Goal: Task Accomplishment & Management: Manage account settings

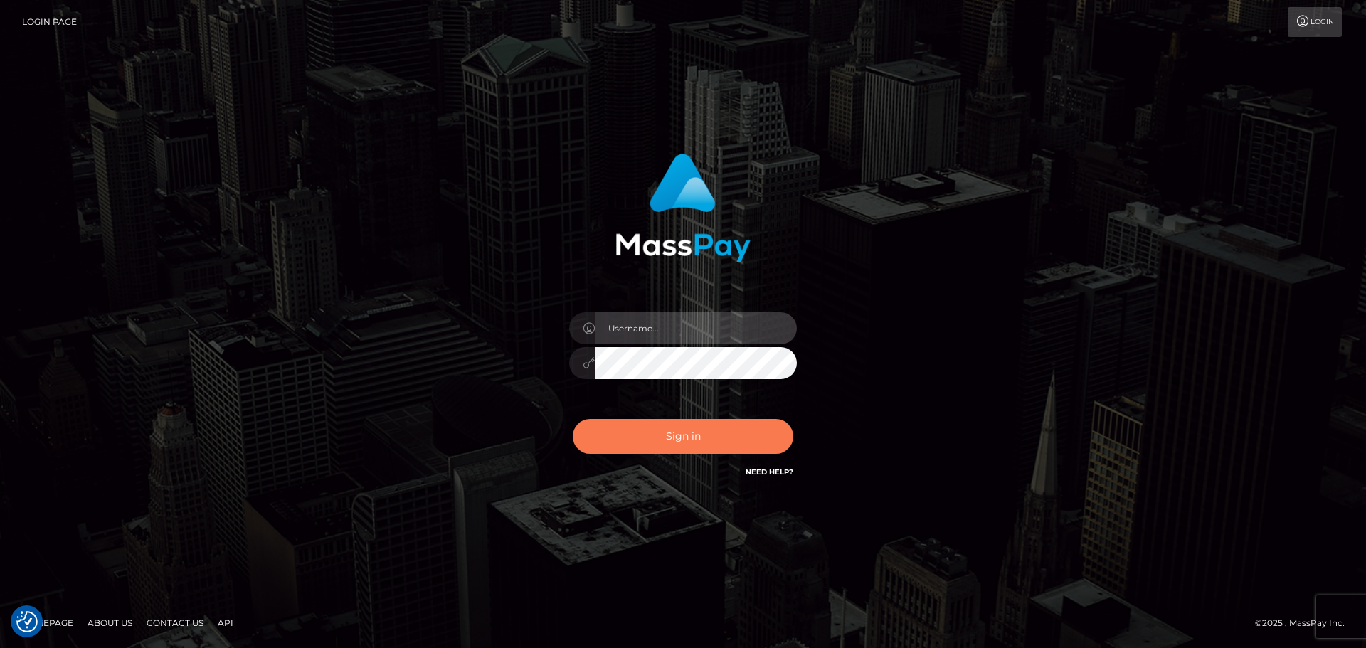
type input "jonathan.ctfo"
click at [617, 432] on button "Sign in" at bounding box center [683, 436] width 221 height 35
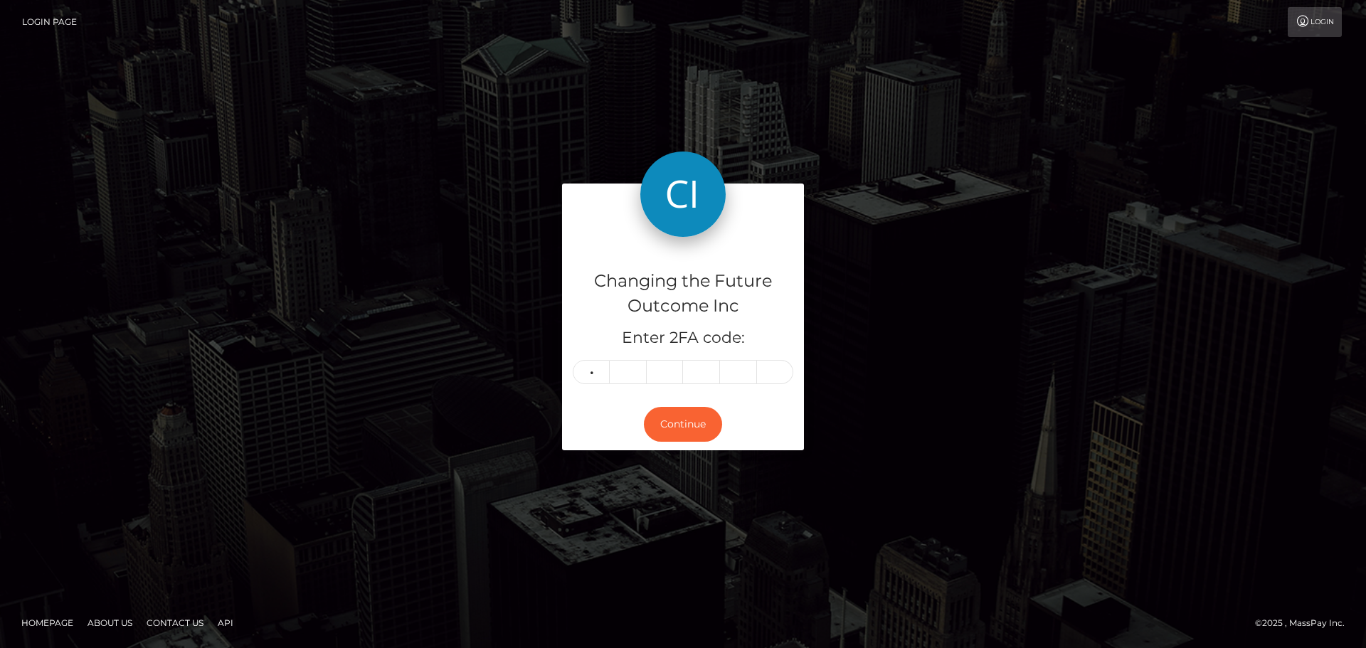
type input "1"
type input "2"
type input "8"
type input "4"
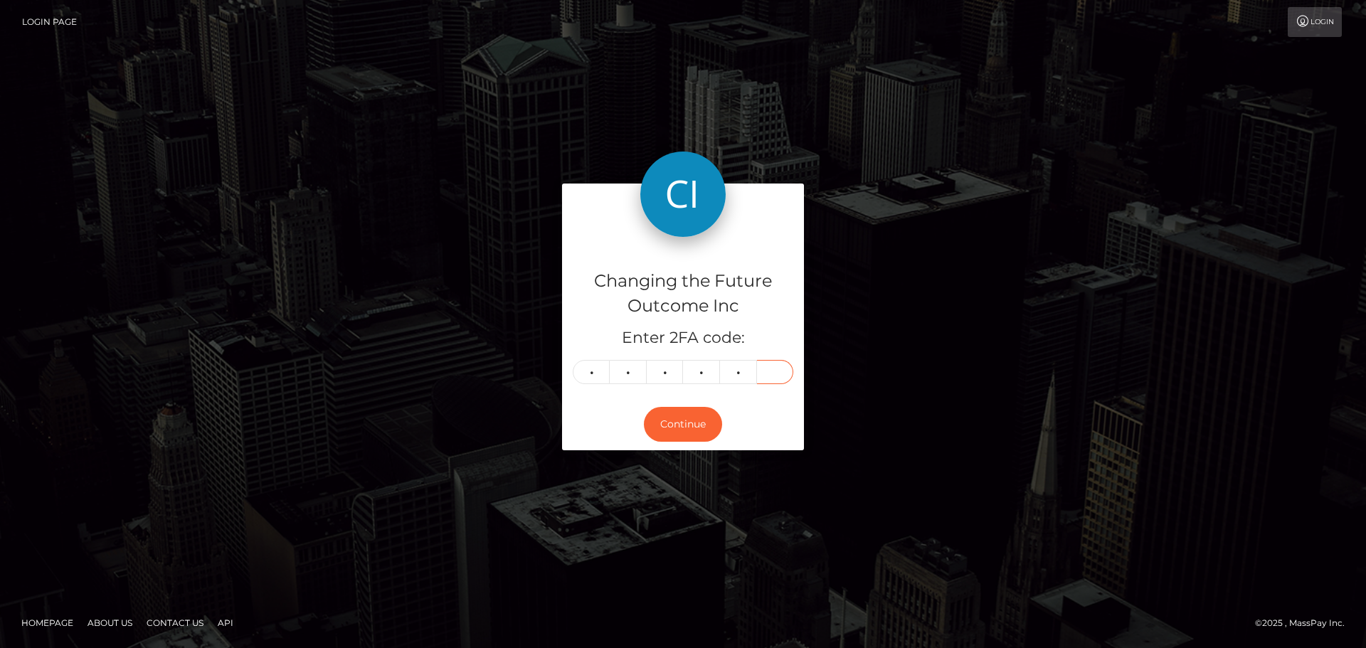
type input "9"
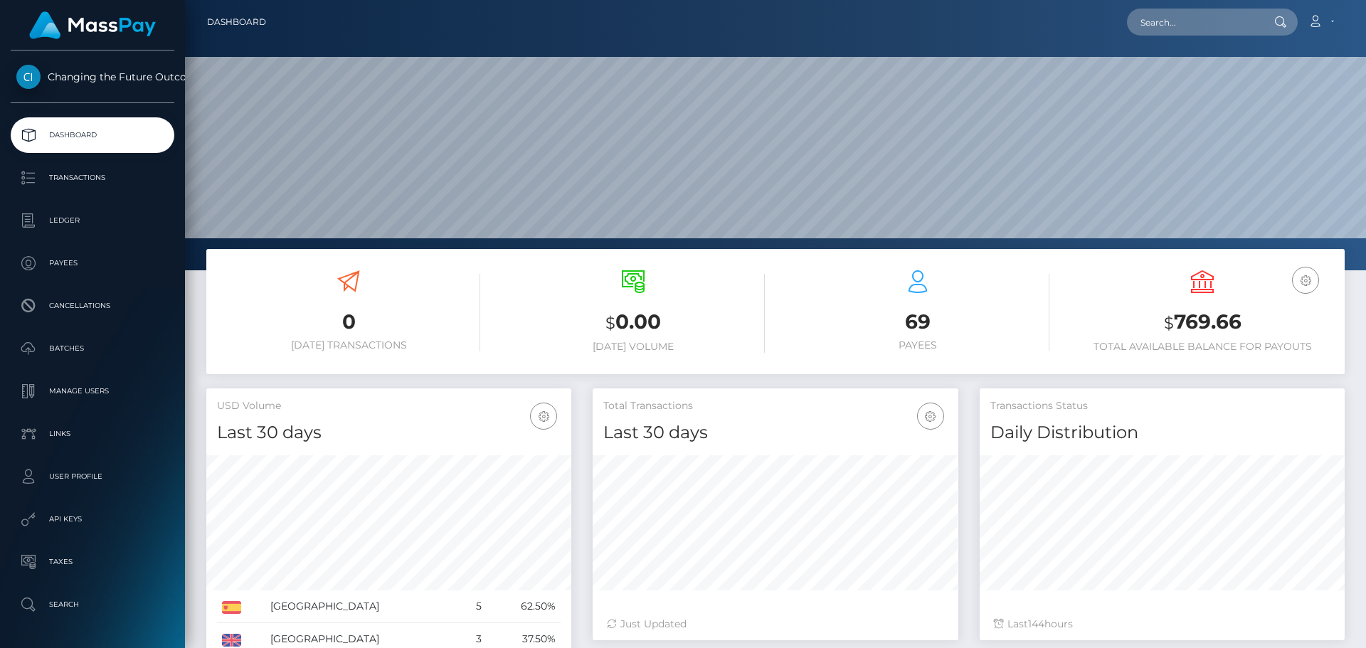
scroll to position [252, 365]
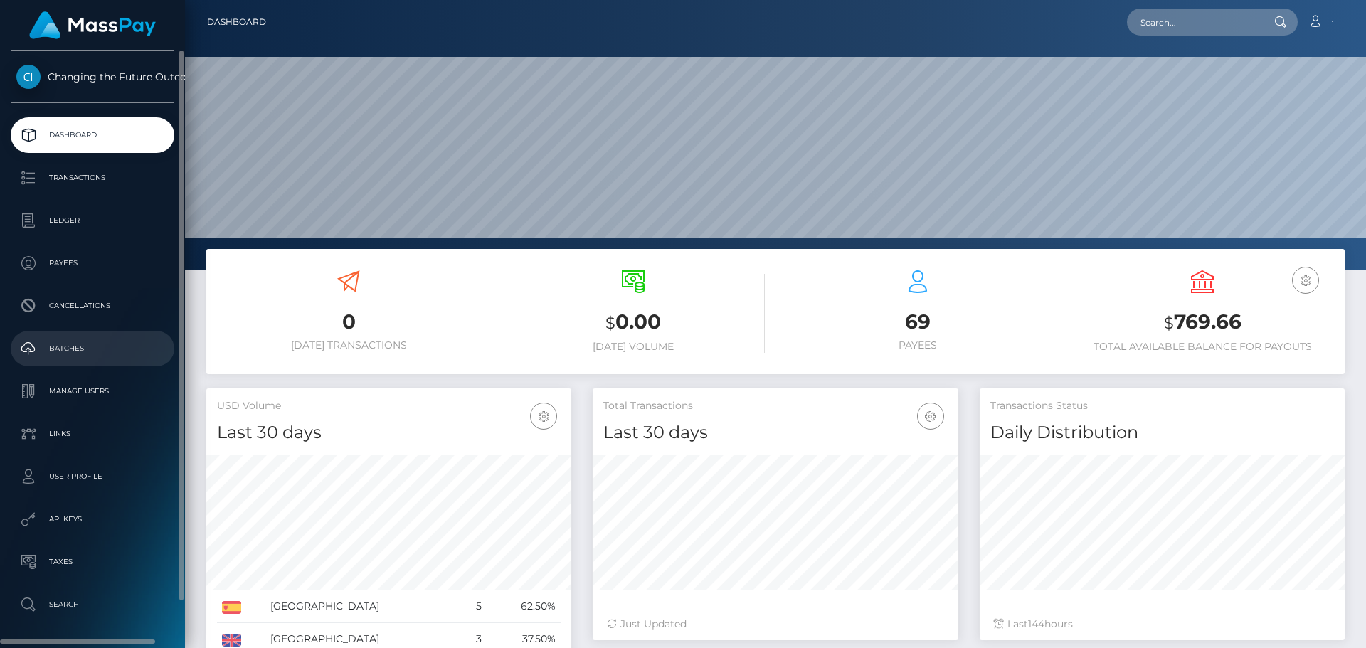
click at [53, 347] on p "Batches" at bounding box center [92, 348] width 152 height 21
